Goal: Task Accomplishment & Management: Manage account settings

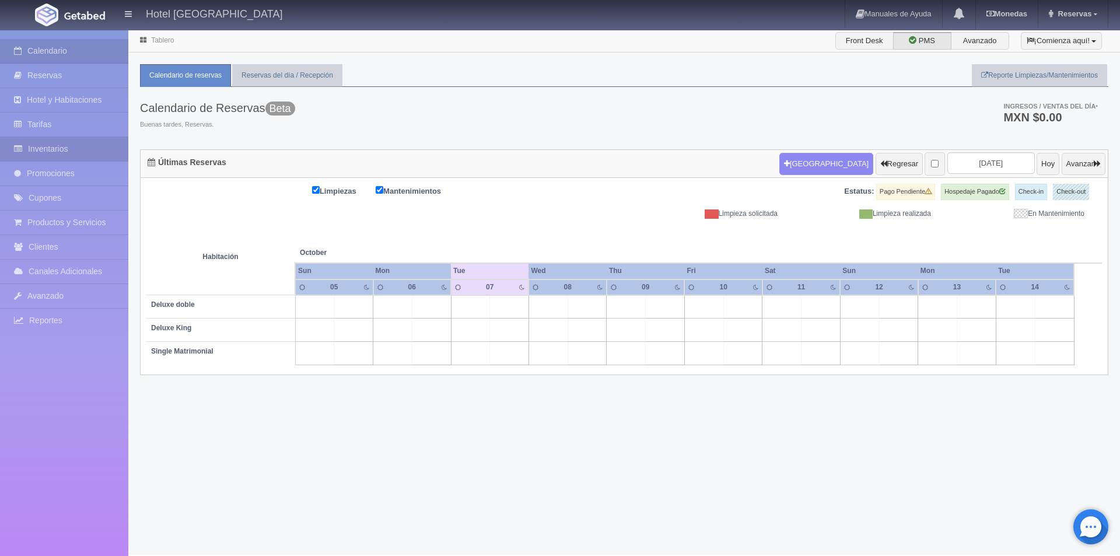
click at [65, 146] on link "Inventarios" at bounding box center [64, 149] width 128 height 24
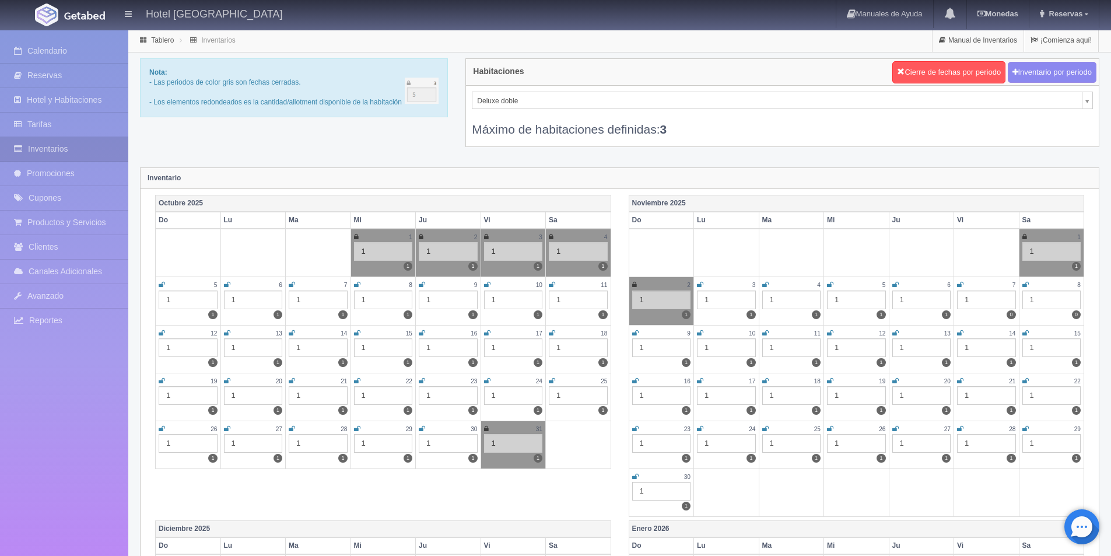
click at [552, 284] on icon at bounding box center [552, 284] width 6 height 7
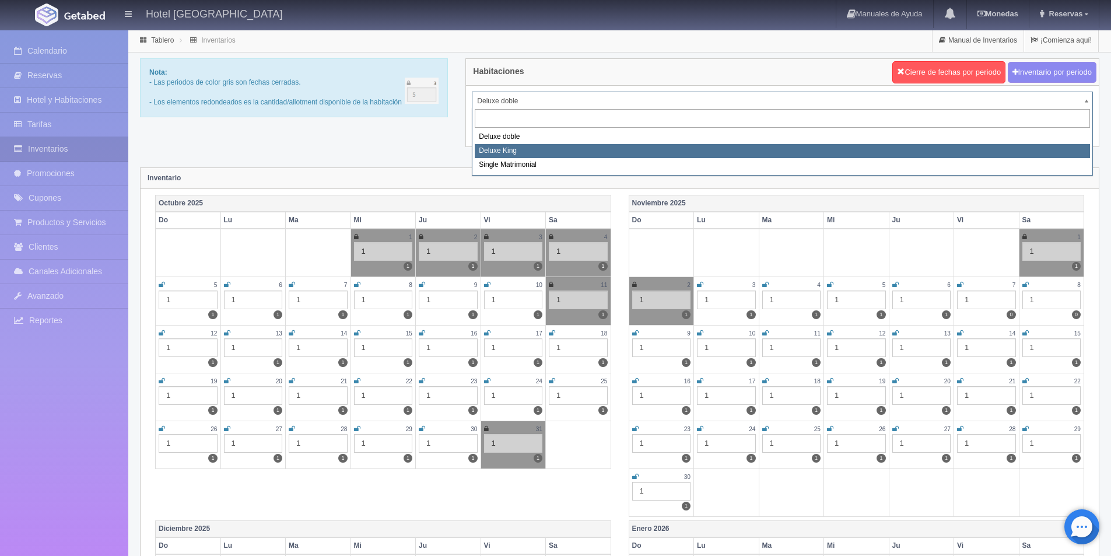
select select "2253"
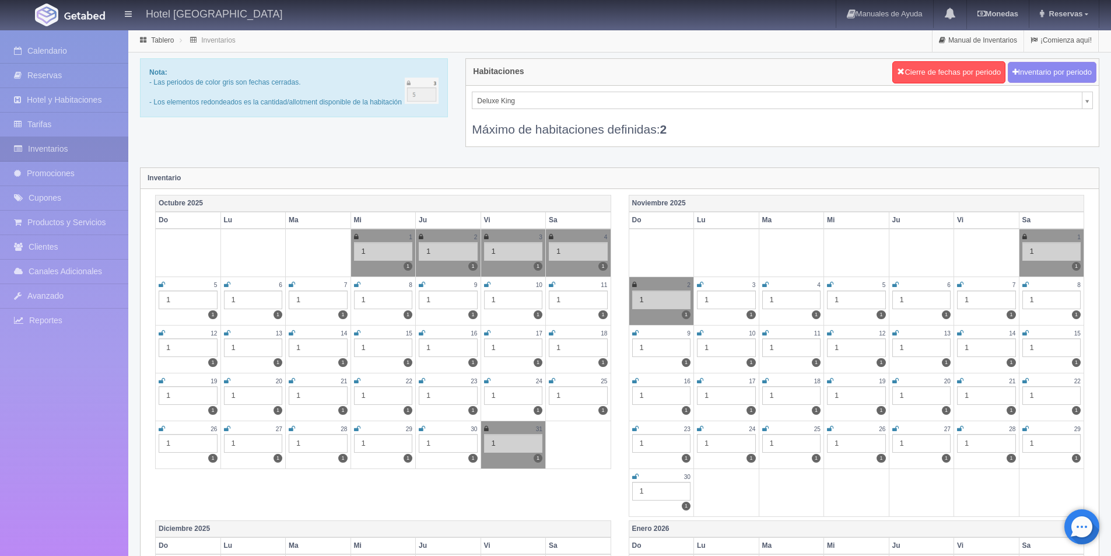
click at [554, 282] on icon at bounding box center [552, 284] width 6 height 7
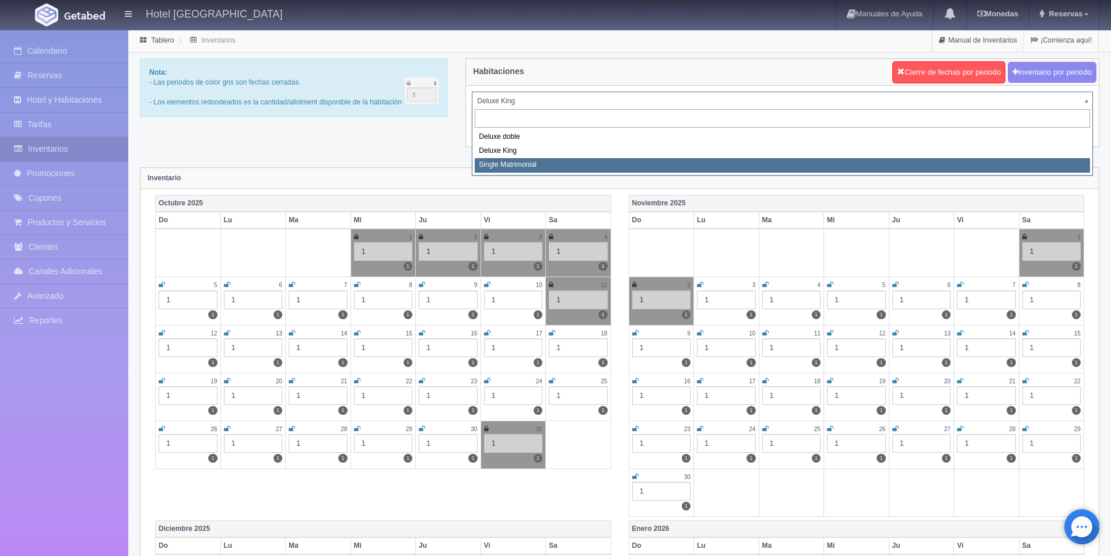
select select "2254"
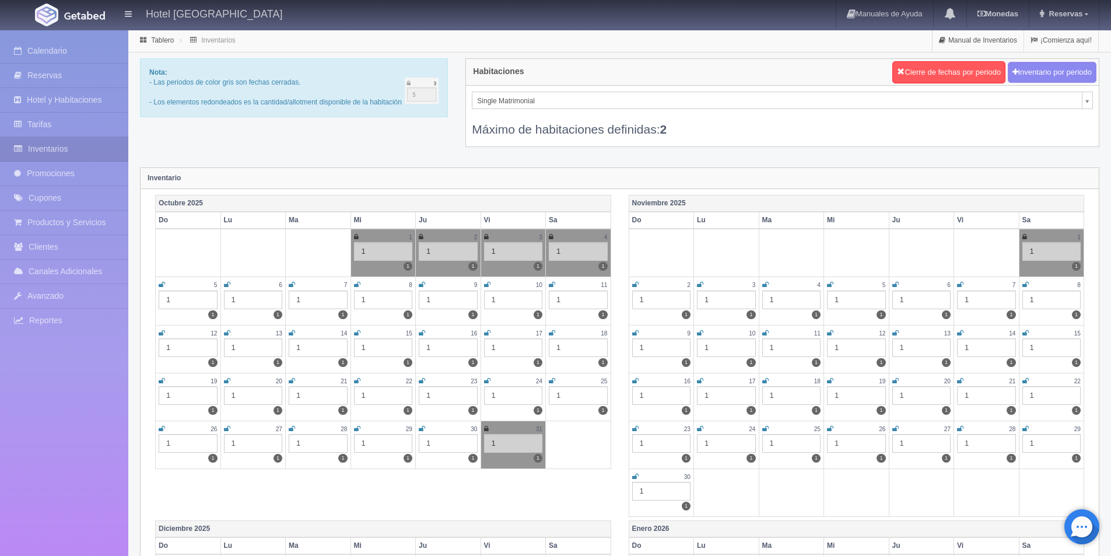
click at [553, 282] on icon at bounding box center [552, 284] width 6 height 7
